Goal: Complete application form

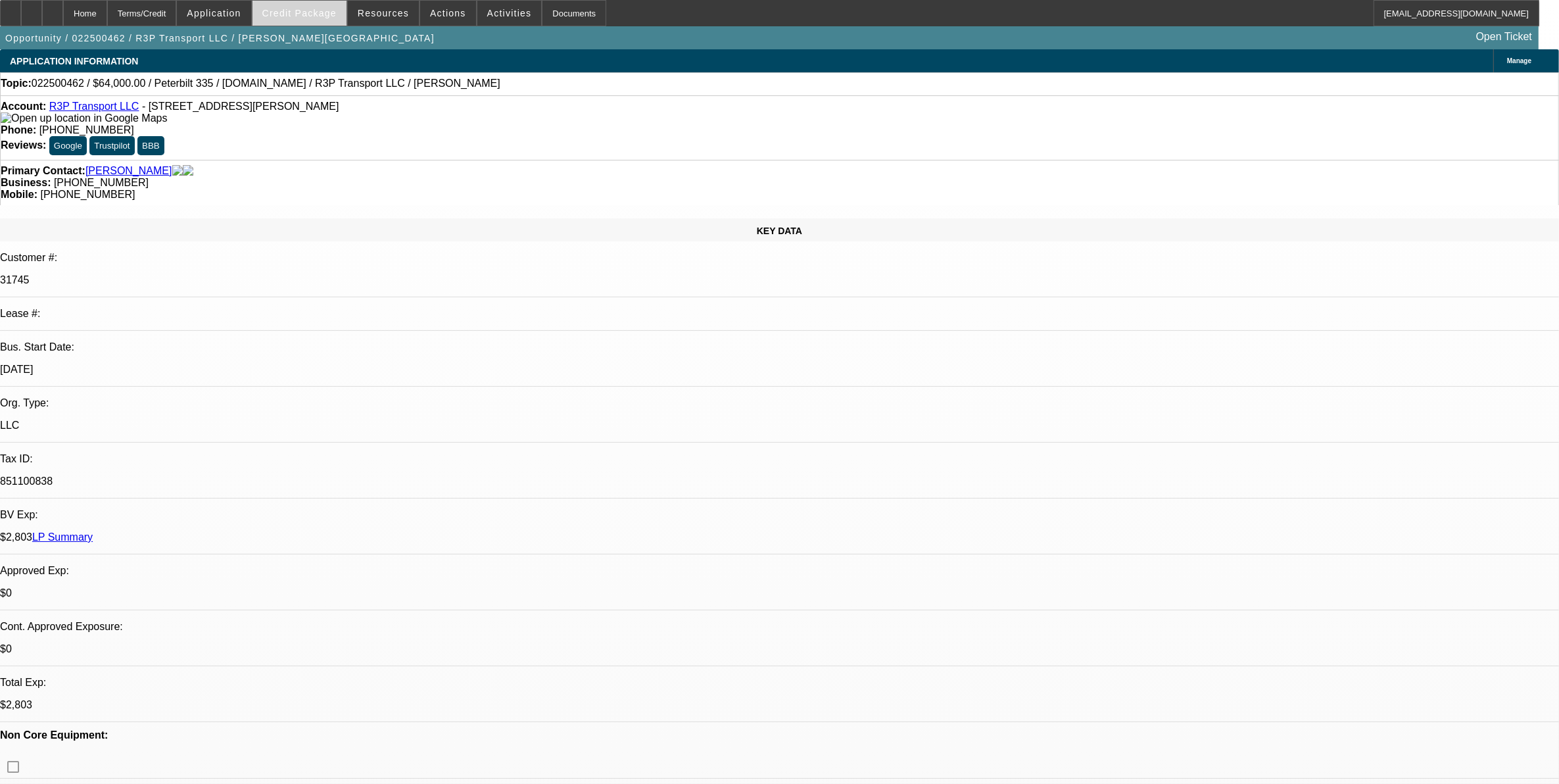
select select "0"
select select "0.1"
select select "0"
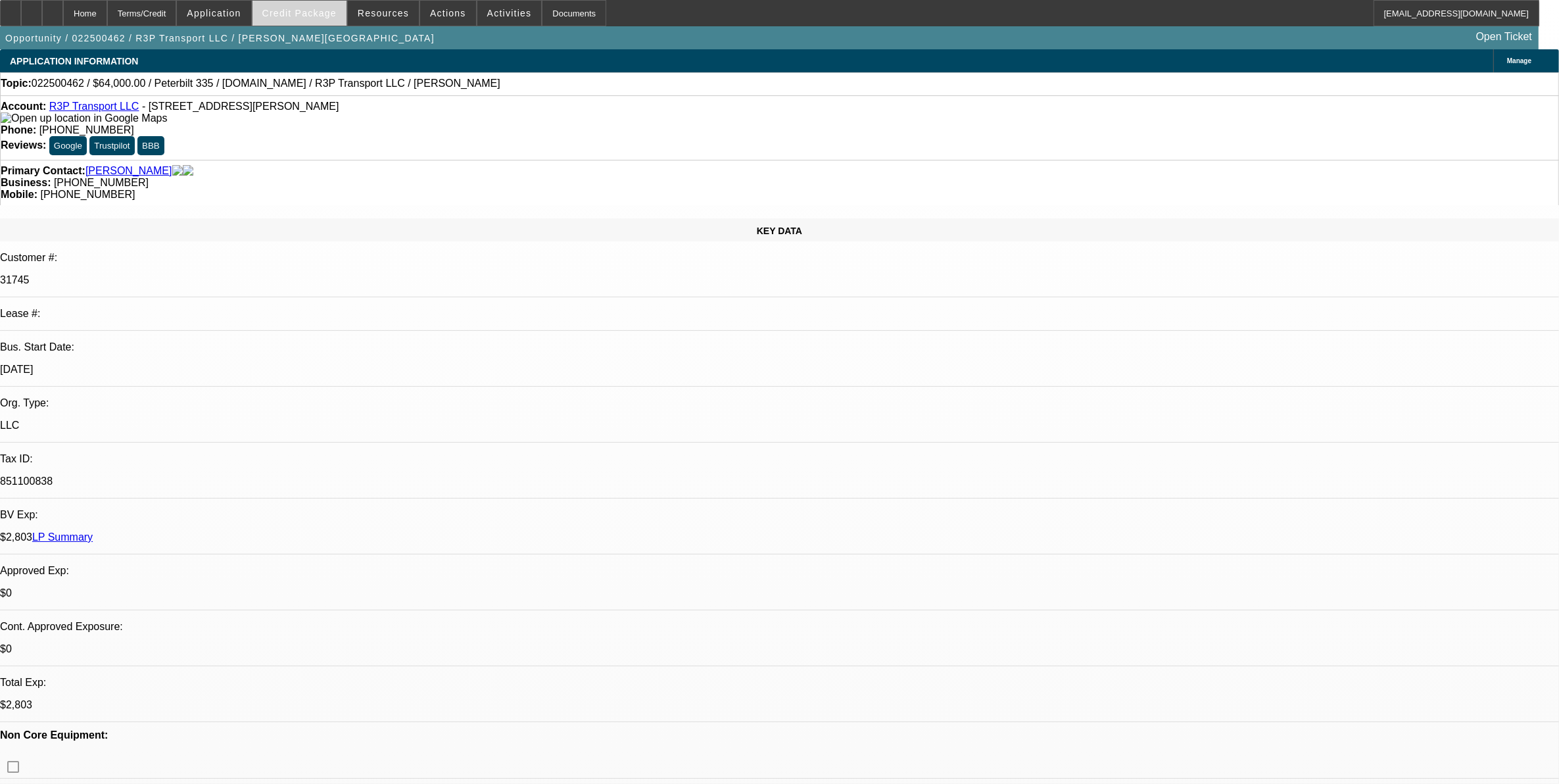
select select "0.1"
select select "0"
select select "0.1"
select select "2"
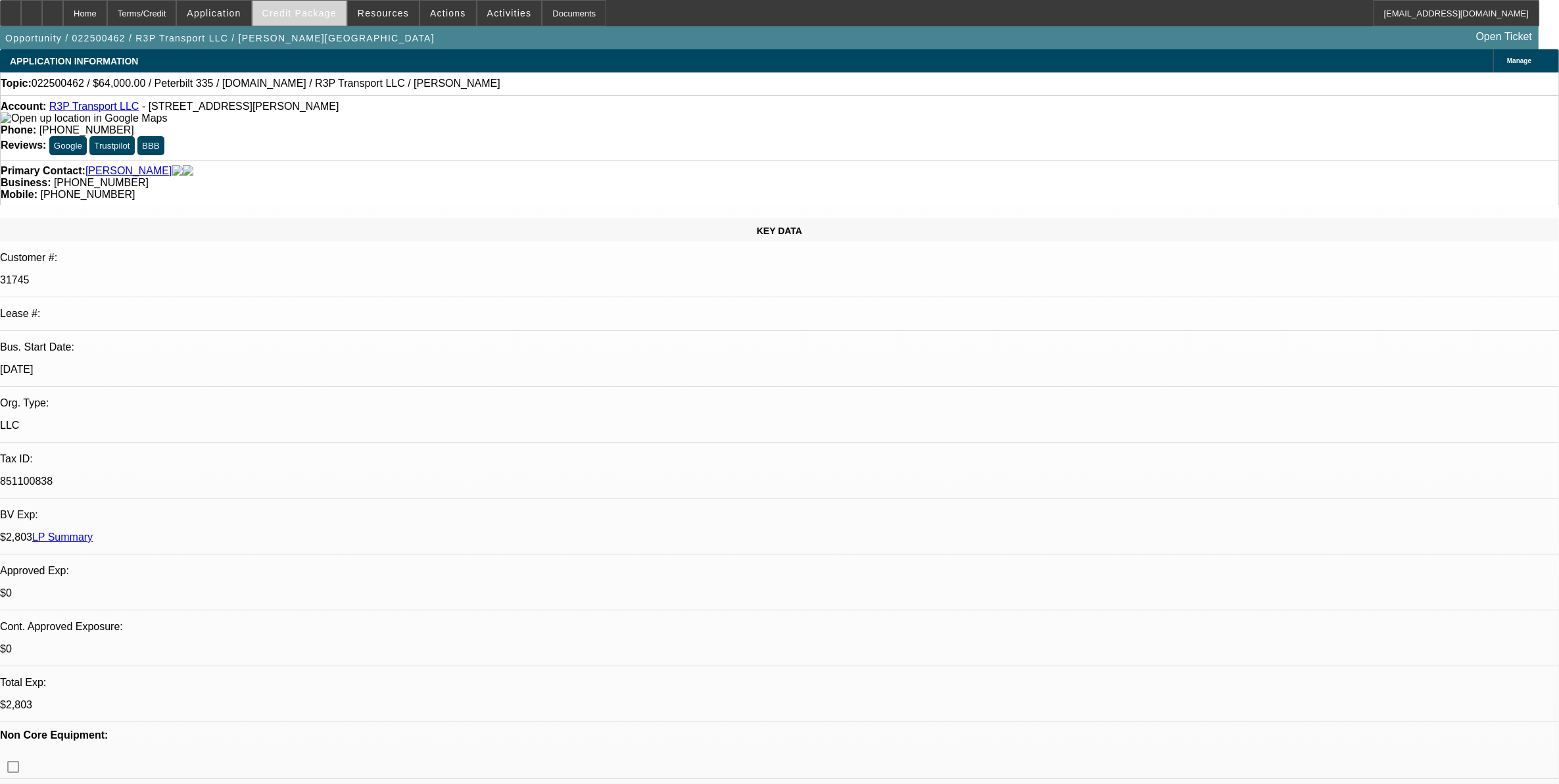
select select "0.1"
select select "1"
select select "4"
select select "1"
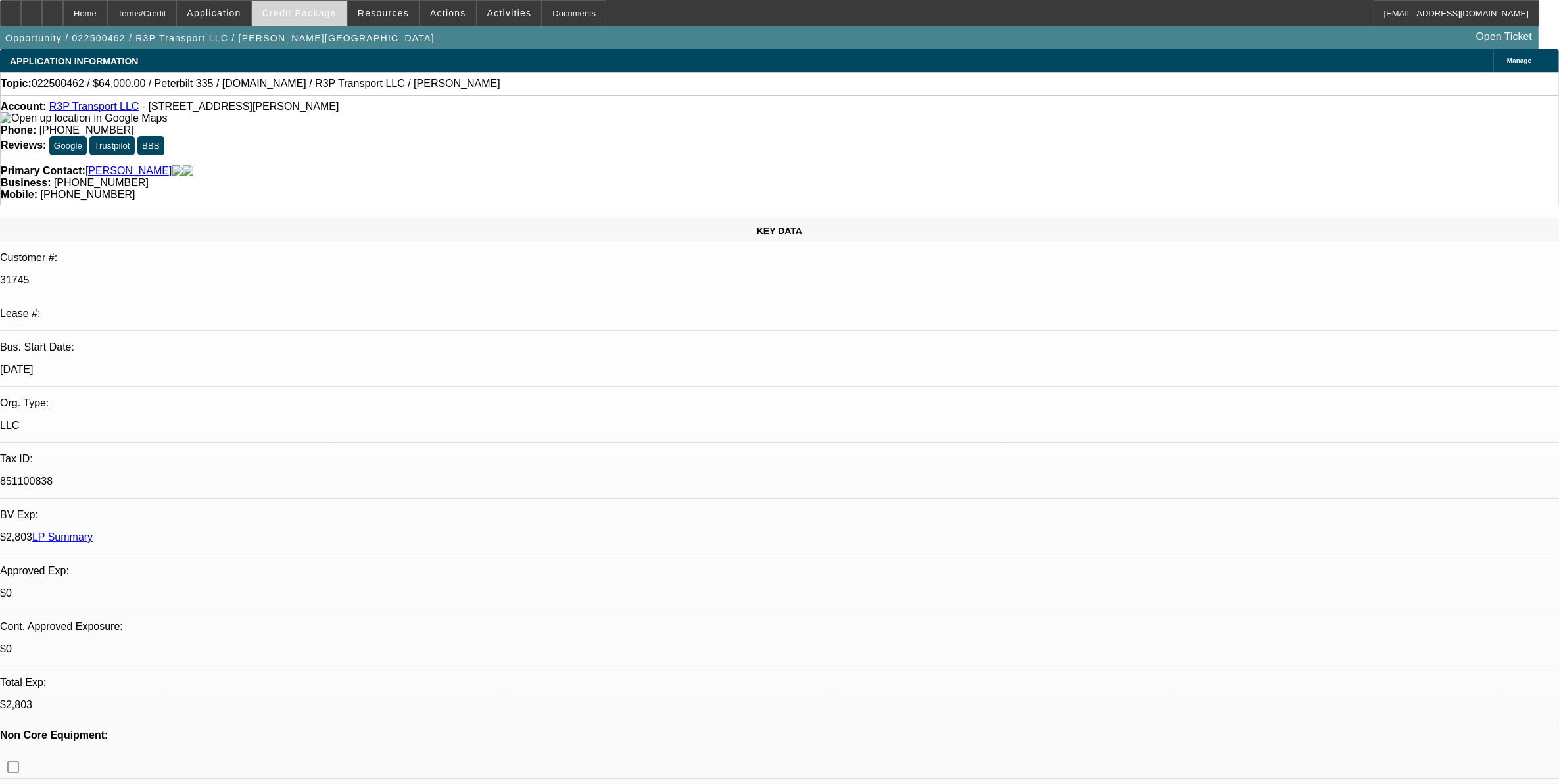
select select "1"
select select "4"
select select "1"
select select "3"
select select "4"
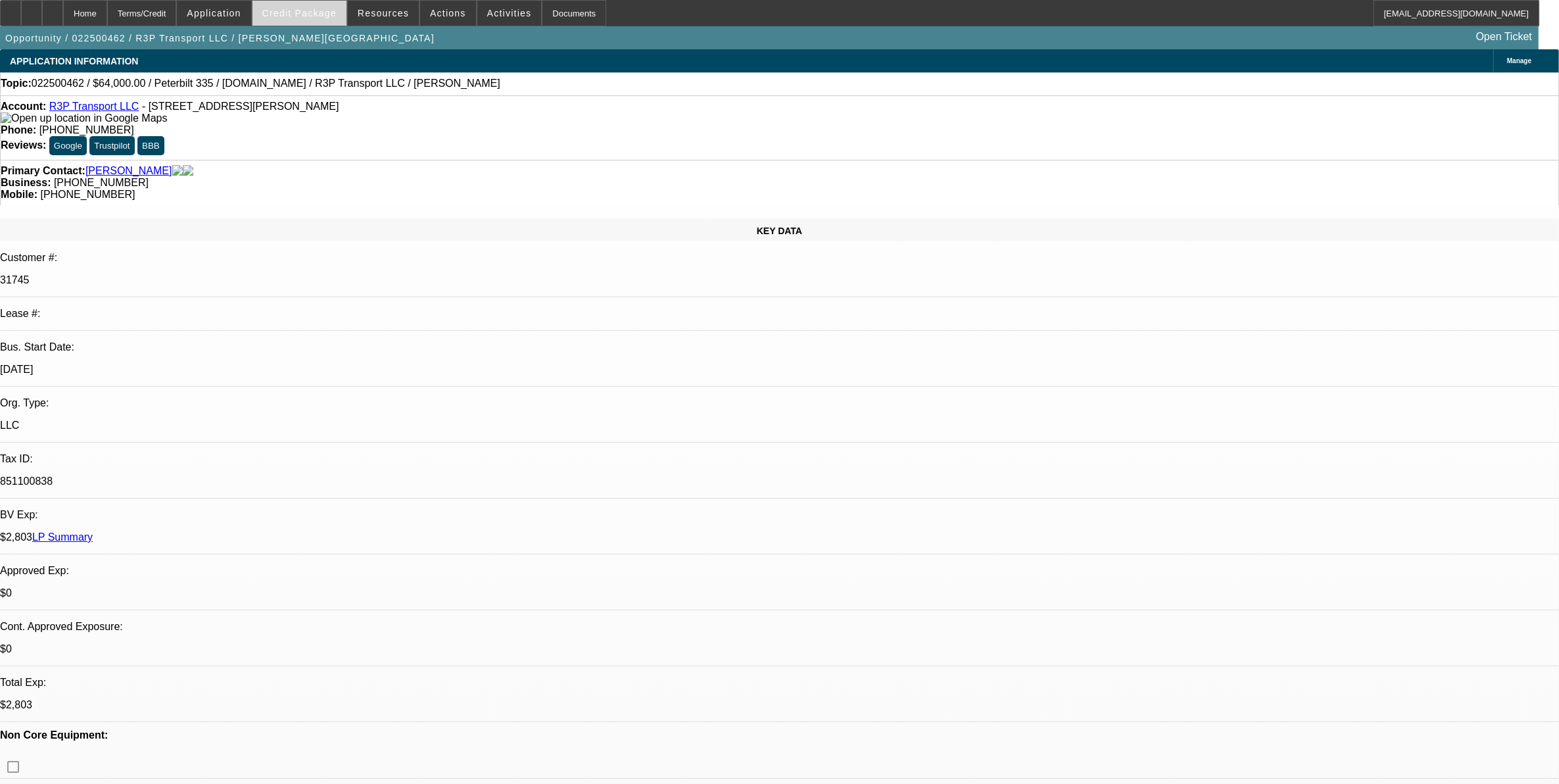
select select "1"
select select "2"
select select "4"
click at [311, 18] on span at bounding box center [299, 13] width 94 height 32
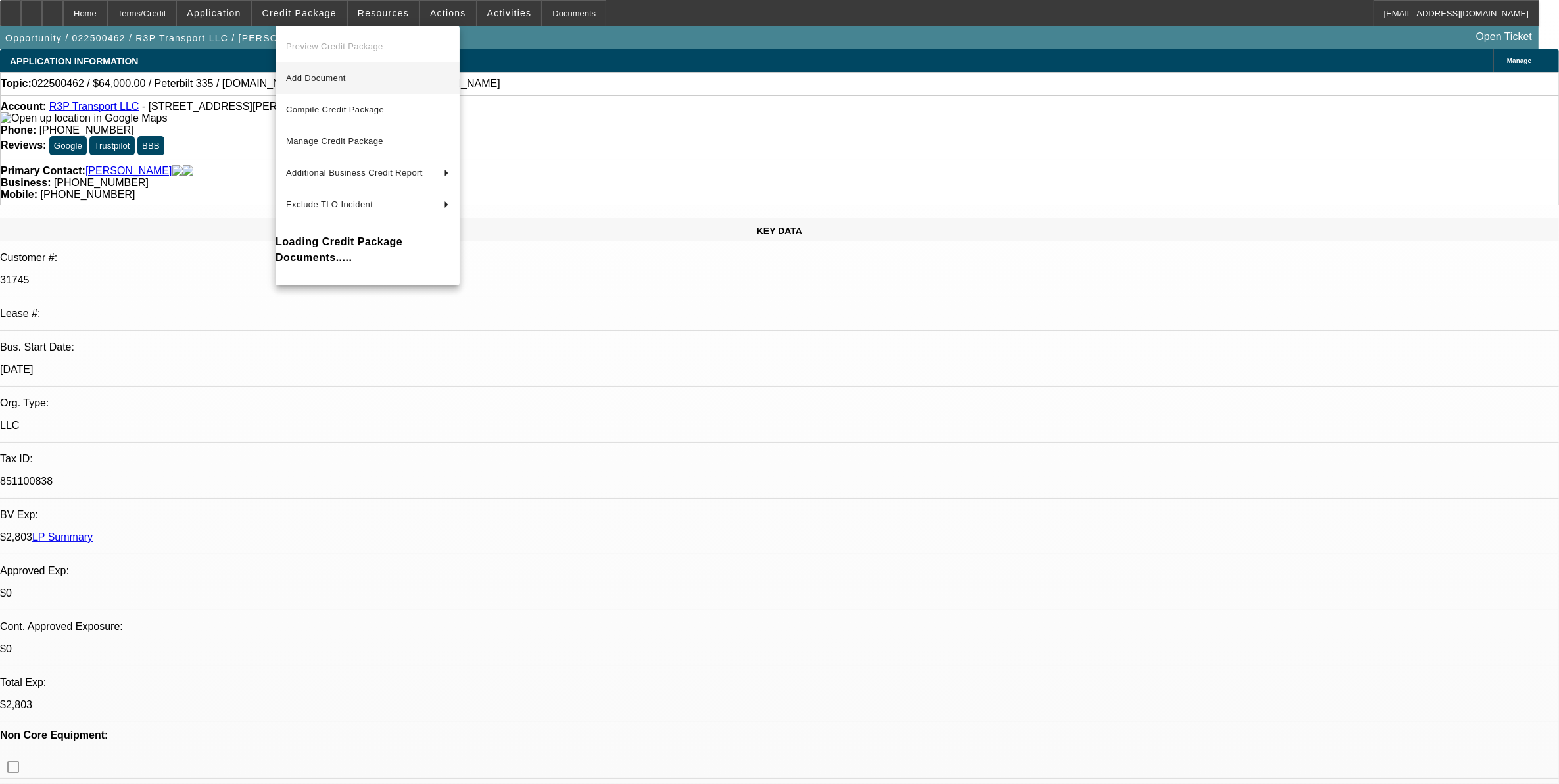
click at [319, 70] on span "Add Document" at bounding box center [368, 78] width 163 height 16
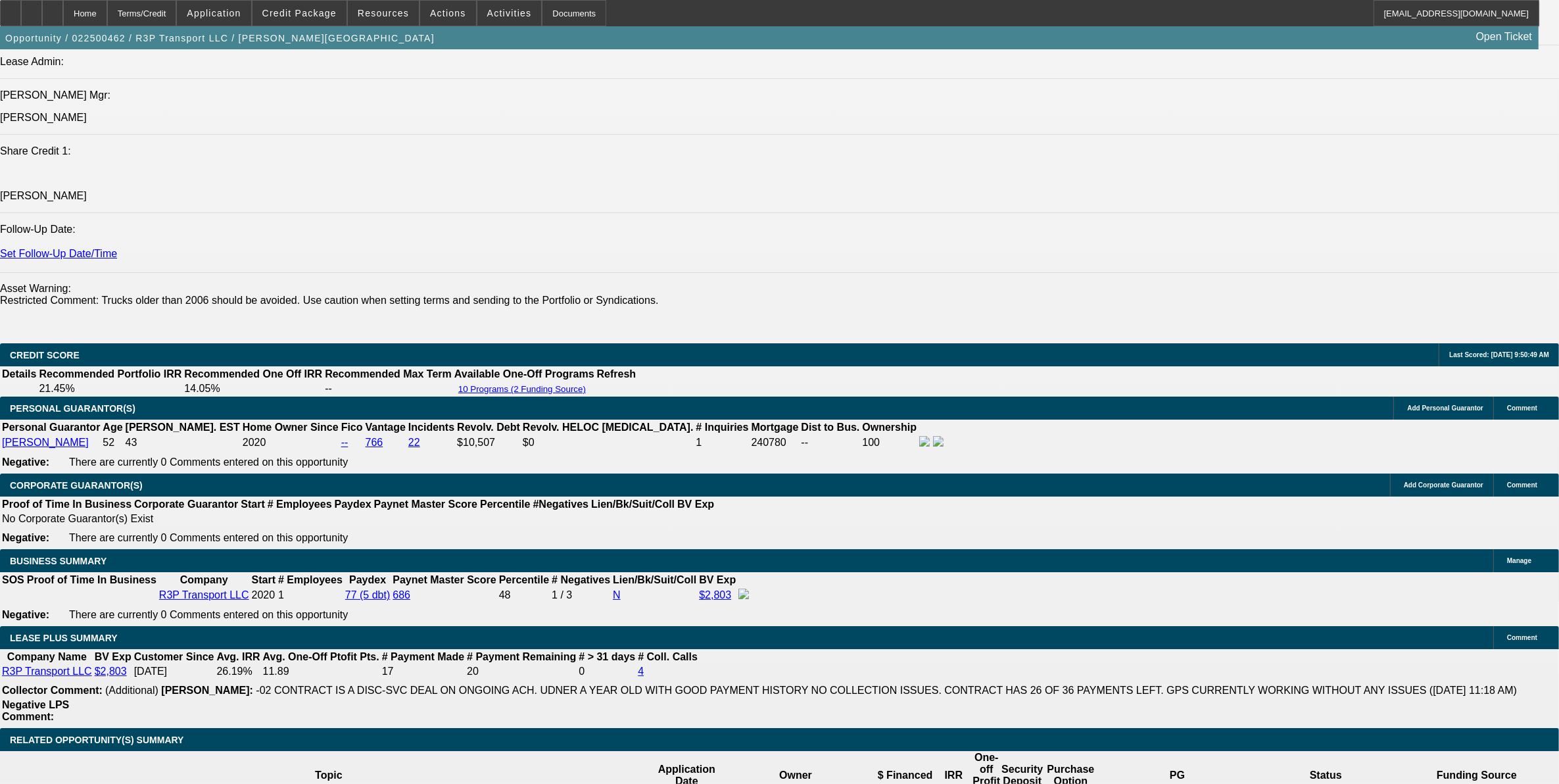
scroll to position [2137, 0]
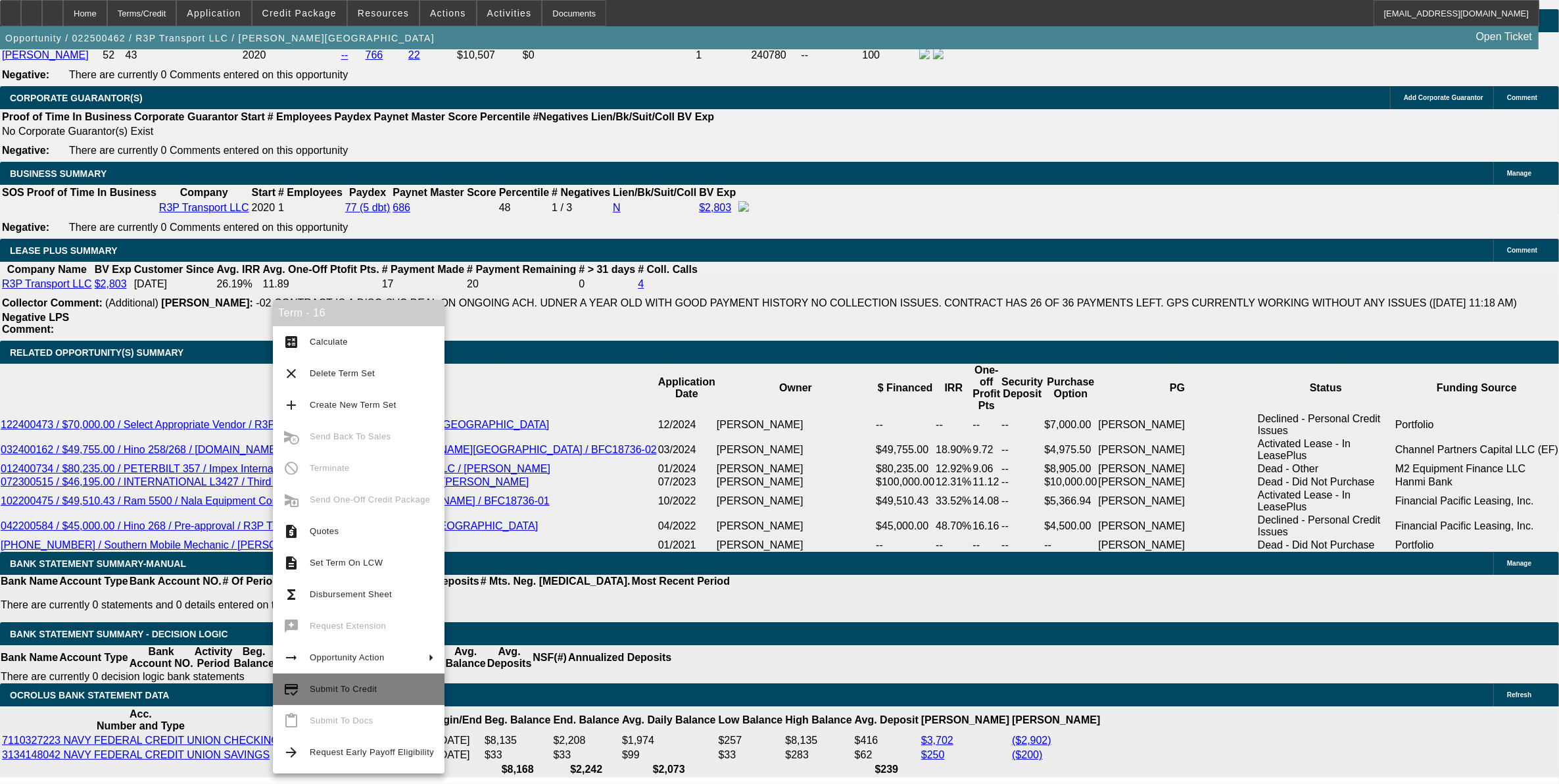
click at [324, 691] on span "Submit To Credit" at bounding box center [343, 689] width 67 height 10
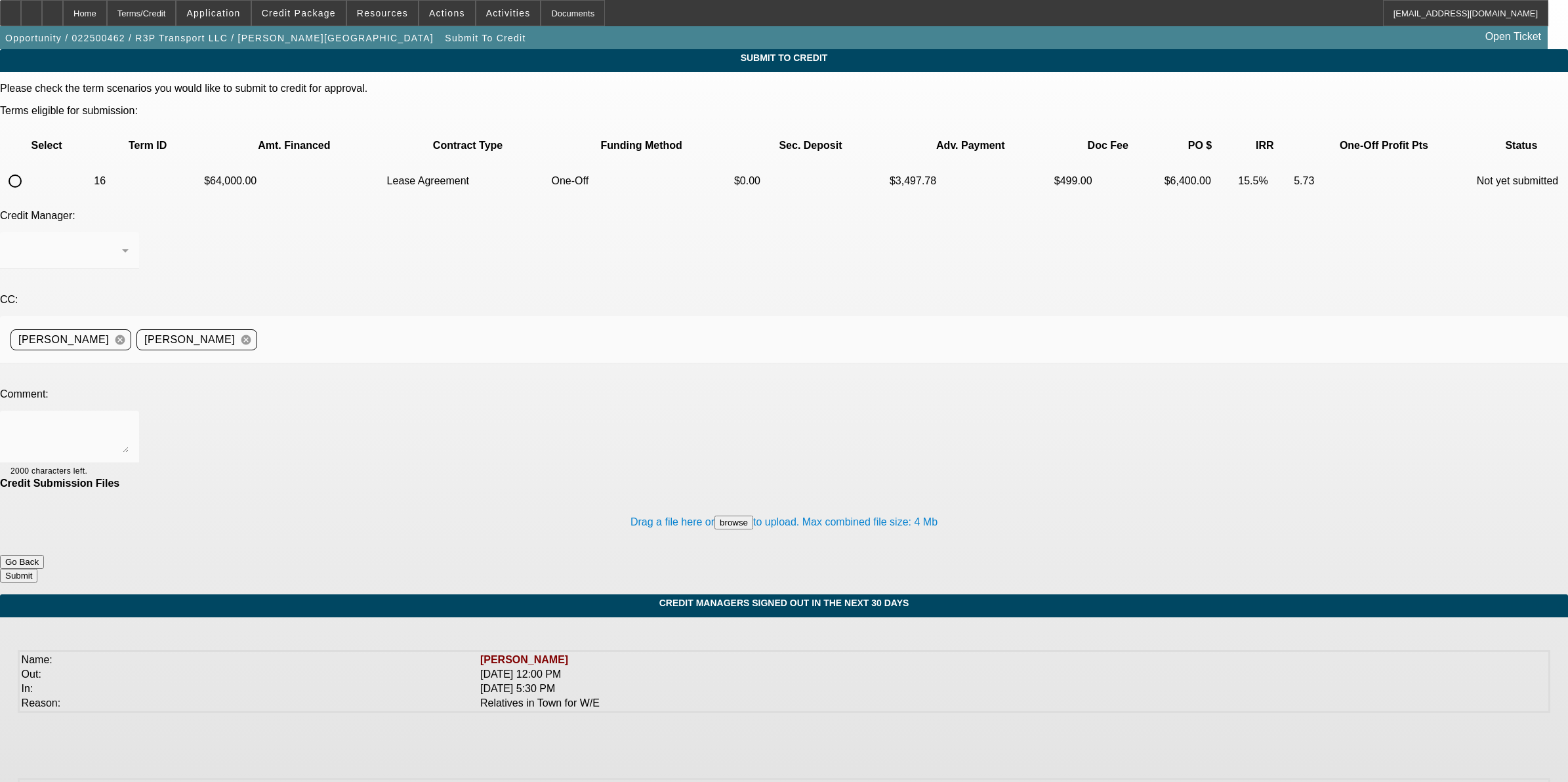
click at [28, 168] on input "radio" at bounding box center [15, 181] width 27 height 27
radio input "true"
click at [129, 421] on textarea at bounding box center [70, 437] width 118 height 32
type textarea "Sorry truck pics added. Thanks"
click at [37, 569] on button "Submit" at bounding box center [18, 576] width 37 height 14
